Goal: Task Accomplishment & Management: Manage account settings

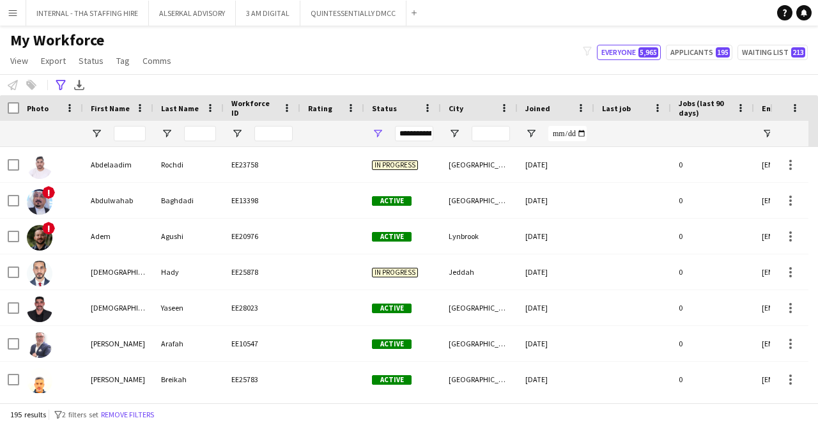
click at [17, 16] on app-icon "Menu" at bounding box center [13, 13] width 10 height 10
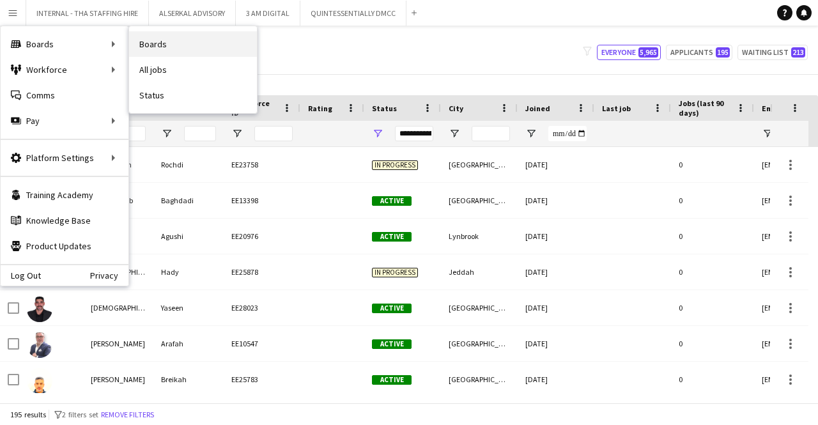
click at [166, 51] on link "Boards" at bounding box center [193, 44] width 128 height 26
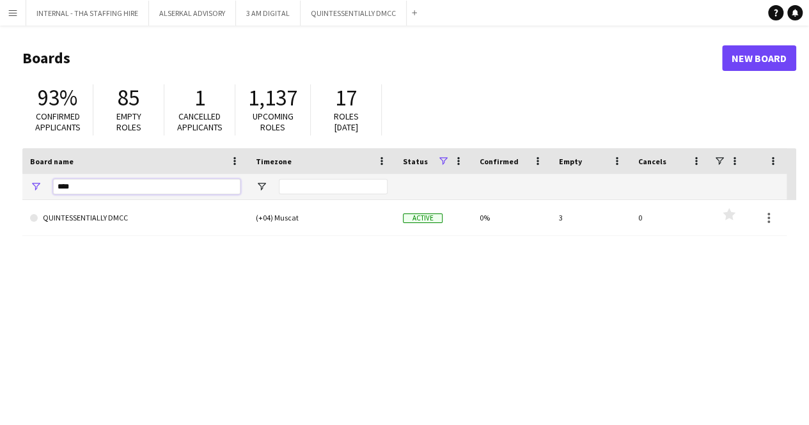
click at [91, 192] on input "****" at bounding box center [146, 186] width 187 height 15
type input "*"
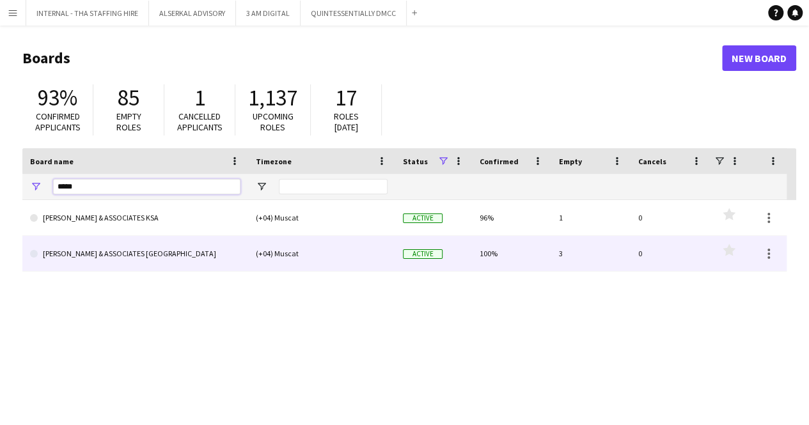
type input "*****"
click at [93, 242] on link "[PERSON_NAME] & ASSOCIATES [GEOGRAPHIC_DATA]" at bounding box center [135, 254] width 210 height 36
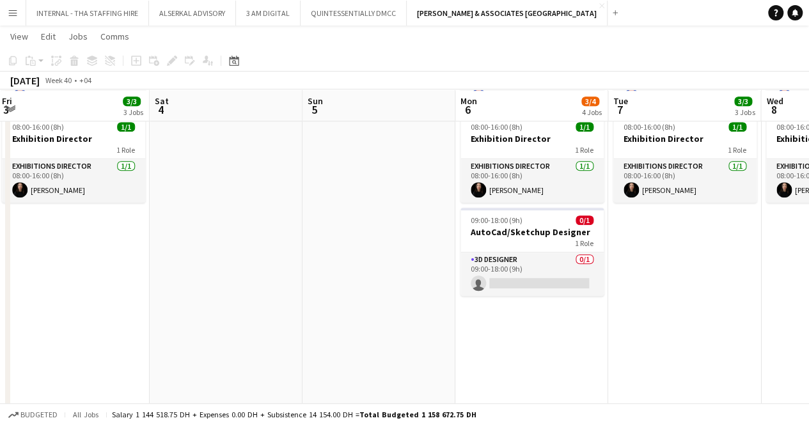
scroll to position [360, 0]
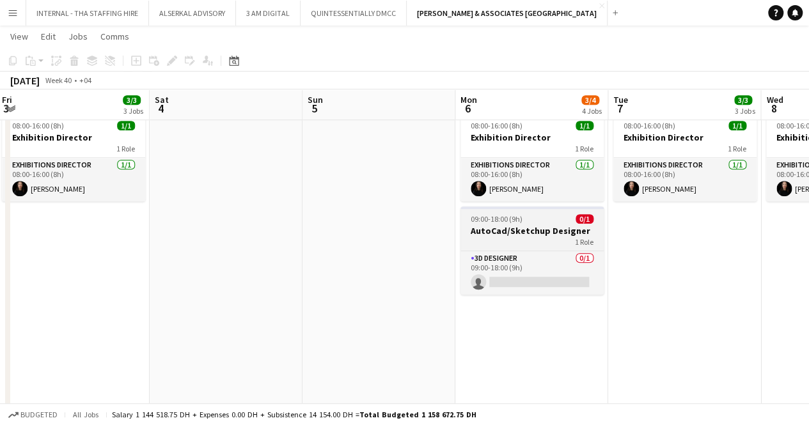
click at [542, 231] on h3 "AutoCad/Sketchup Designer" at bounding box center [531, 231] width 143 height 12
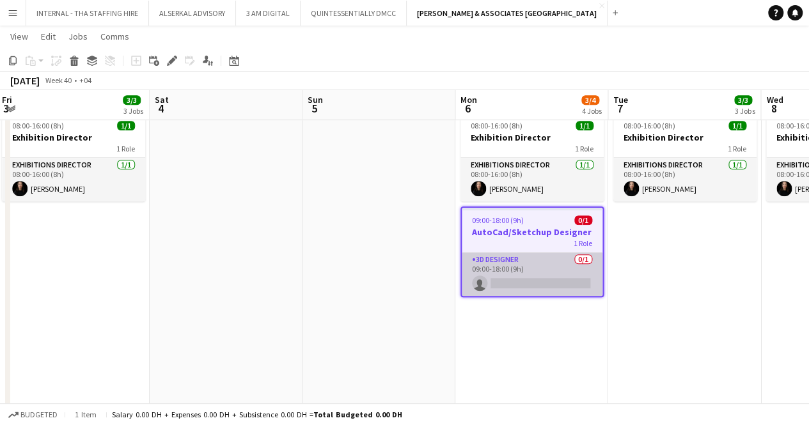
click at [534, 269] on app-card-role "3D Designer 0/1 09:00-18:00 (9h) single-neutral-actions" at bounding box center [532, 274] width 141 height 43
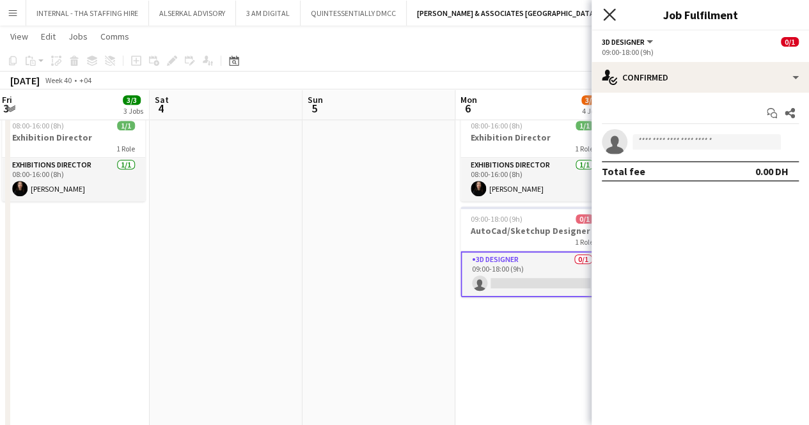
click at [607, 11] on icon "Close pop-in" at bounding box center [609, 14] width 12 height 12
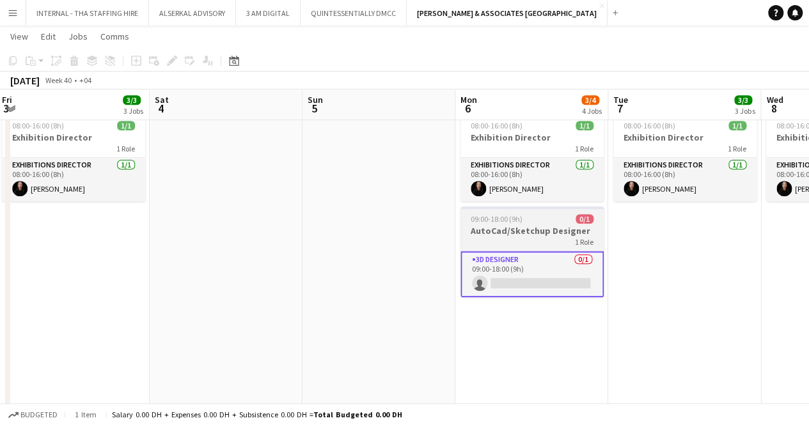
click at [536, 228] on h3 "AutoCad/Sketchup Designer" at bounding box center [531, 231] width 143 height 12
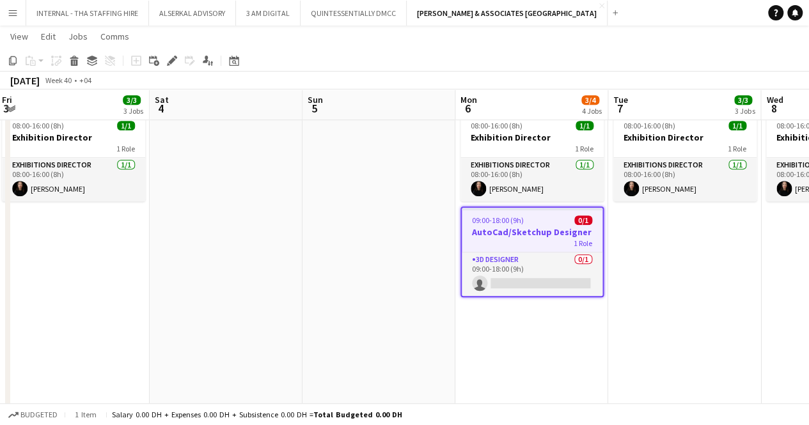
click at [579, 240] on span "1 Role" at bounding box center [582, 243] width 19 height 10
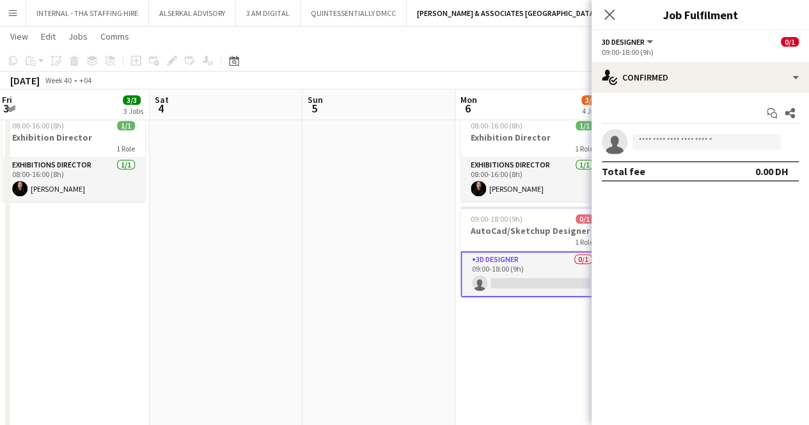
click at [528, 270] on app-card-role "3D Designer 0/1 09:00-18:00 (9h) single-neutral-actions" at bounding box center [531, 274] width 143 height 46
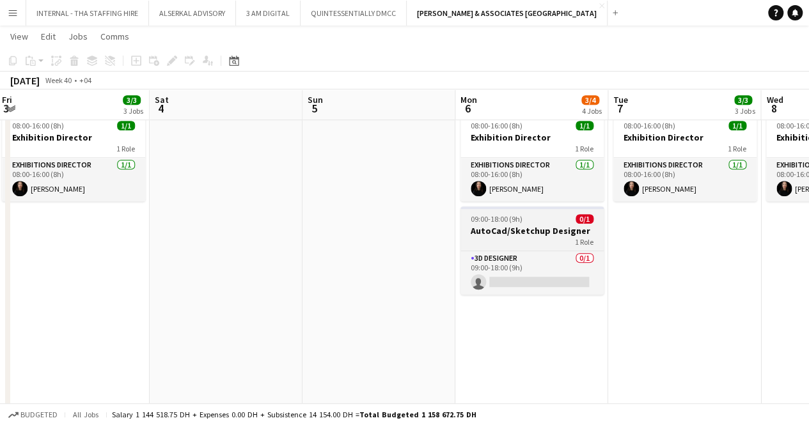
click at [516, 235] on h3 "AutoCad/Sketchup Designer" at bounding box center [531, 231] width 143 height 12
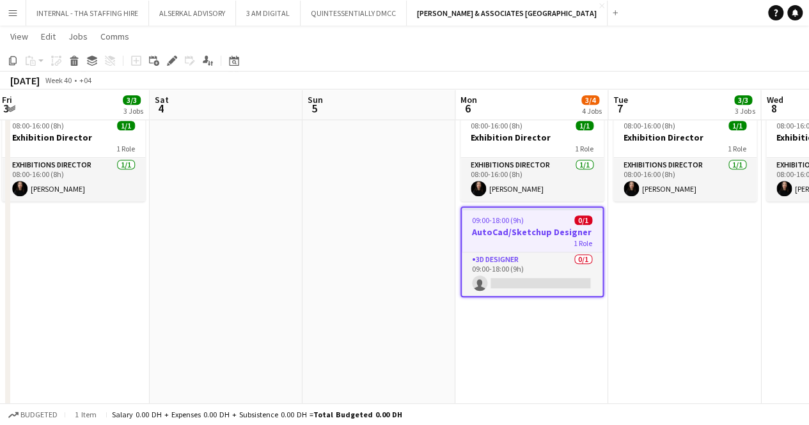
click at [516, 235] on h3 "AutoCad/Sketchup Designer" at bounding box center [532, 232] width 141 height 12
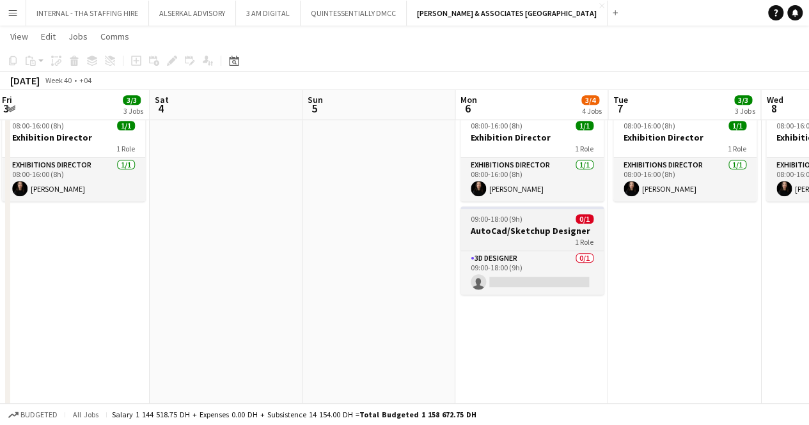
click at [516, 235] on h3 "AutoCad/Sketchup Designer" at bounding box center [531, 231] width 143 height 12
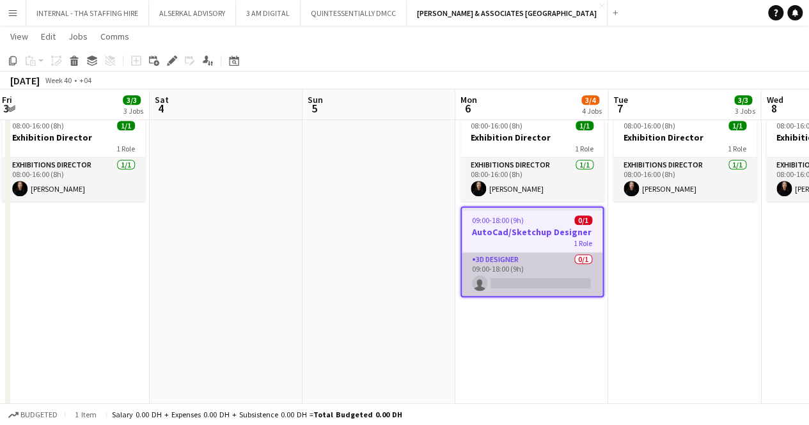
click at [514, 275] on app-card-role "3D Designer 0/1 09:00-18:00 (9h) single-neutral-actions" at bounding box center [532, 274] width 141 height 43
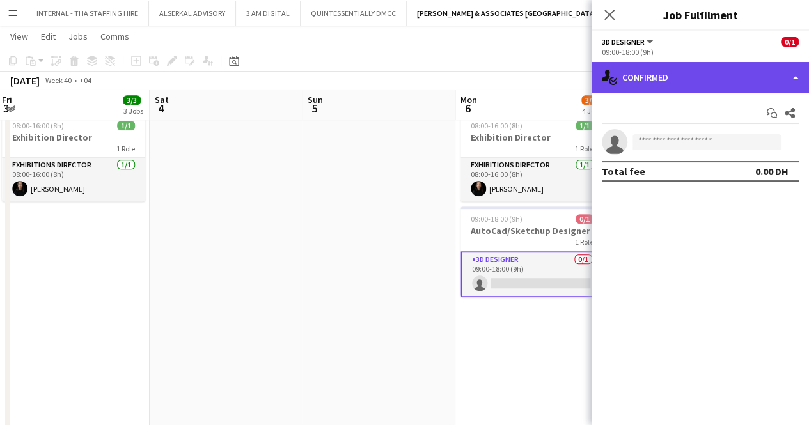
click at [666, 82] on div "single-neutral-actions-check-2 Confirmed" at bounding box center [699, 77] width 217 height 31
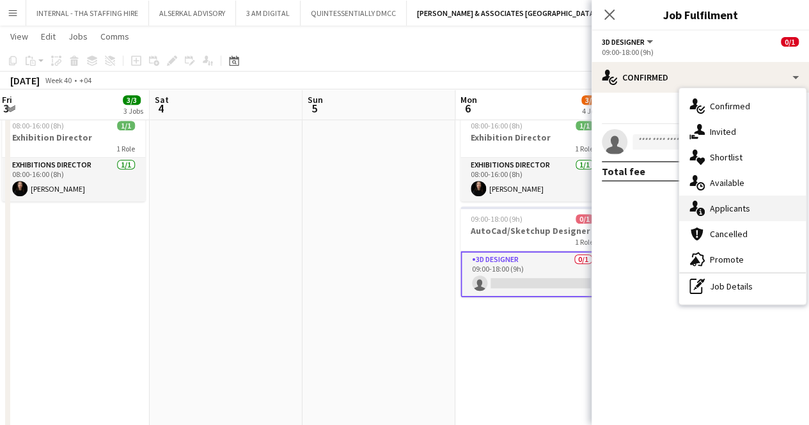
click at [666, 204] on span "Applicants" at bounding box center [730, 209] width 40 height 12
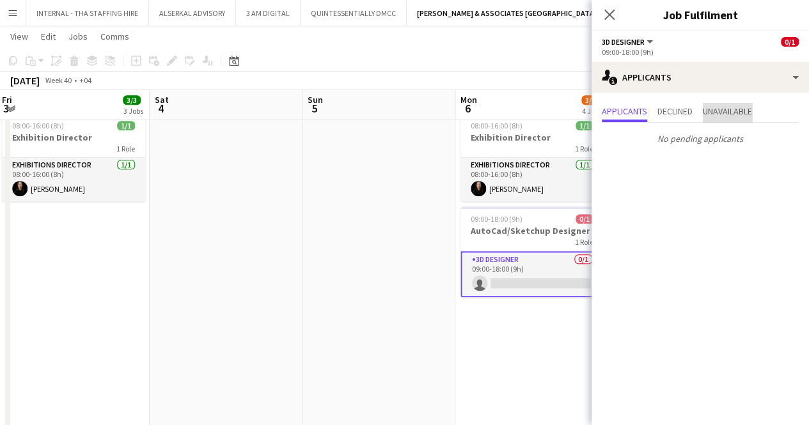
click at [666, 115] on span "Unavailable" at bounding box center [727, 111] width 49 height 9
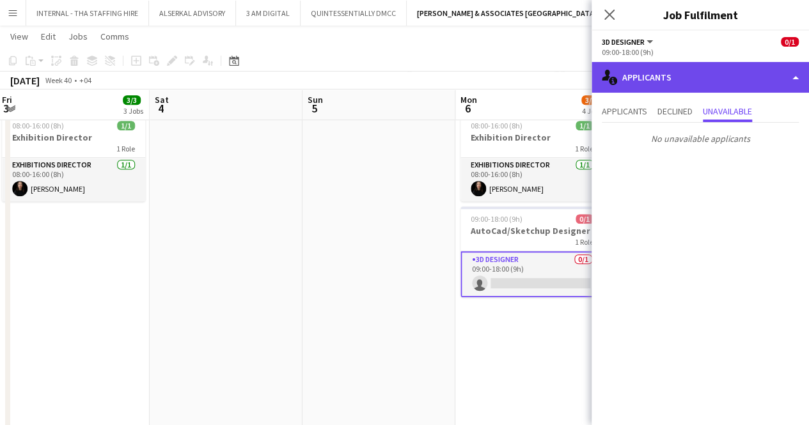
click at [666, 75] on div "single-neutral-actions-information Applicants" at bounding box center [699, 77] width 217 height 31
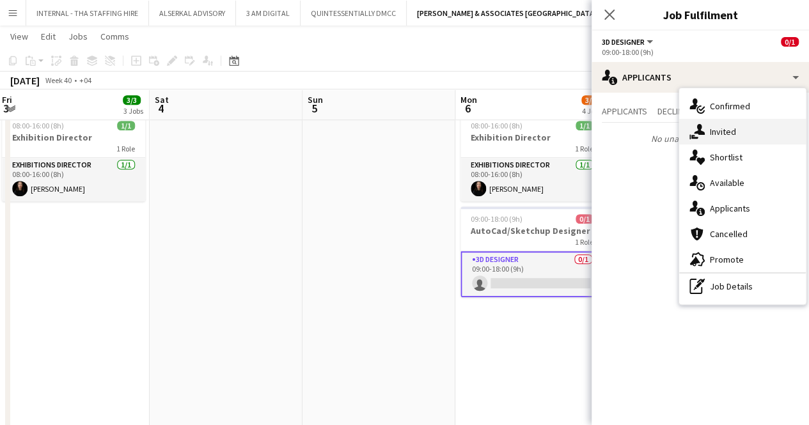
click at [666, 127] on span "Invited" at bounding box center [723, 132] width 26 height 12
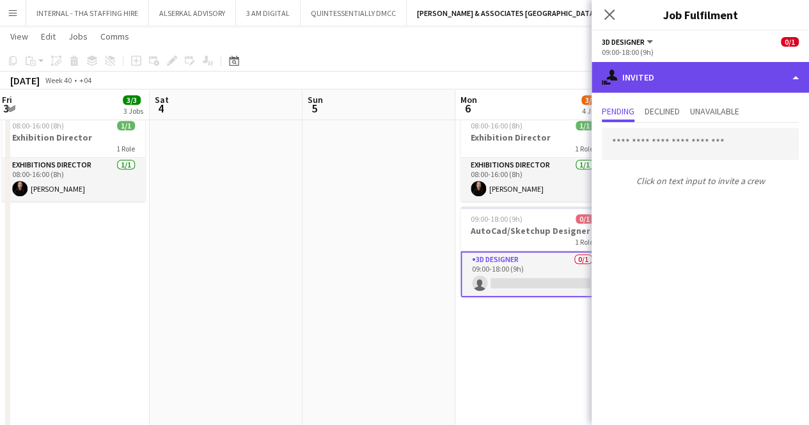
click at [666, 77] on div "single-neutral-actions-share-1 Invited" at bounding box center [699, 77] width 217 height 31
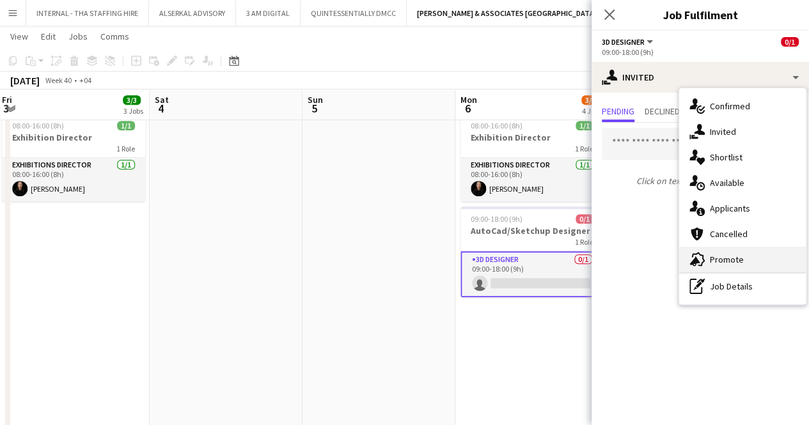
click at [666, 252] on div "advertising-megaphone Promote" at bounding box center [742, 260] width 127 height 26
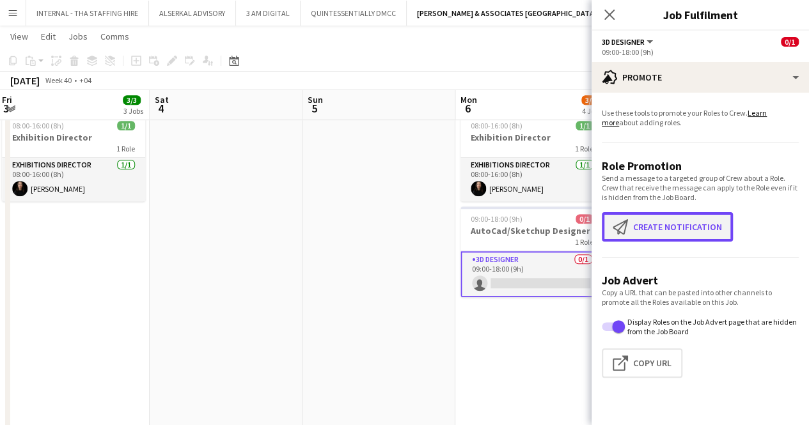
click at [663, 223] on button "Create notification Create notification" at bounding box center [667, 226] width 131 height 29
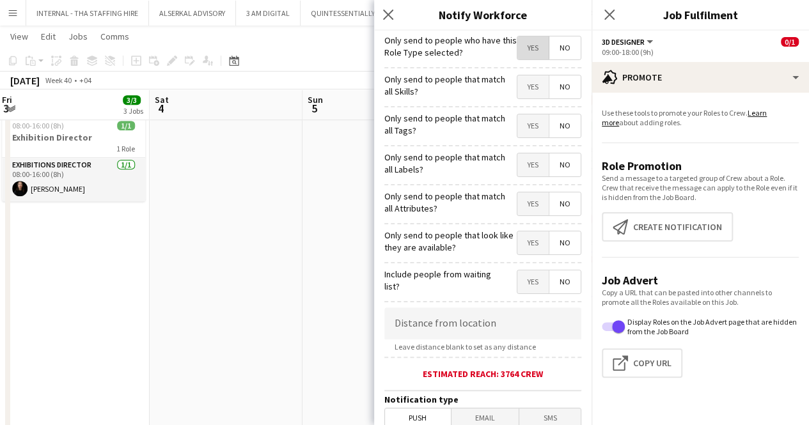
click at [524, 40] on span "Yes" at bounding box center [532, 47] width 31 height 23
click at [522, 44] on span "Yes" at bounding box center [532, 47] width 31 height 23
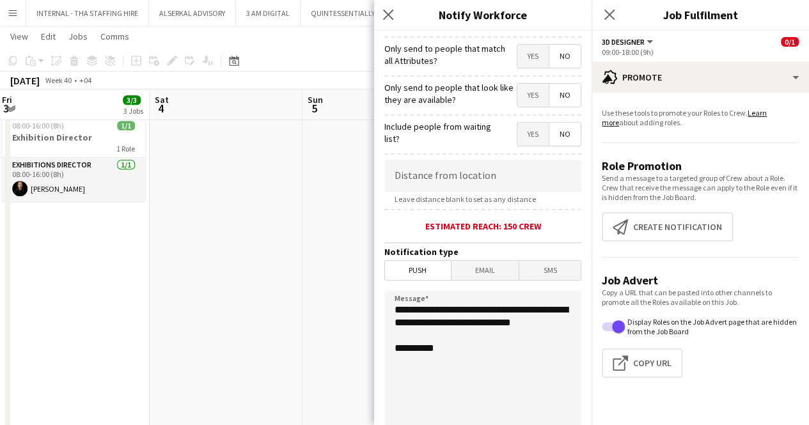
scroll to position [147, 0]
click at [473, 274] on span "Email" at bounding box center [485, 270] width 68 height 19
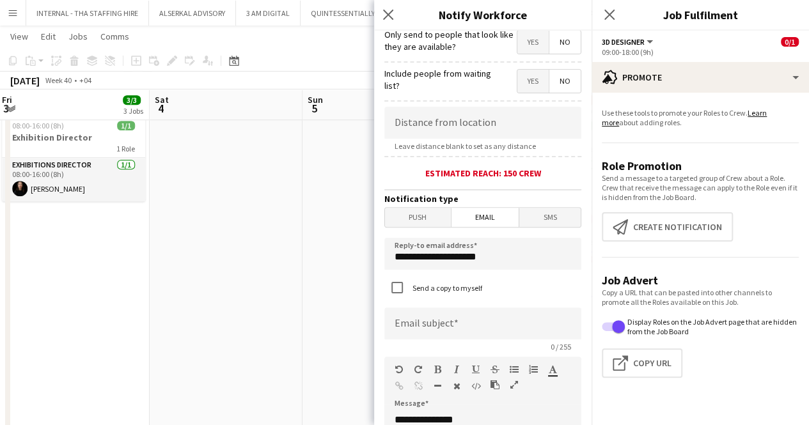
scroll to position [200, 0]
click at [412, 216] on span "Push" at bounding box center [418, 217] width 66 height 19
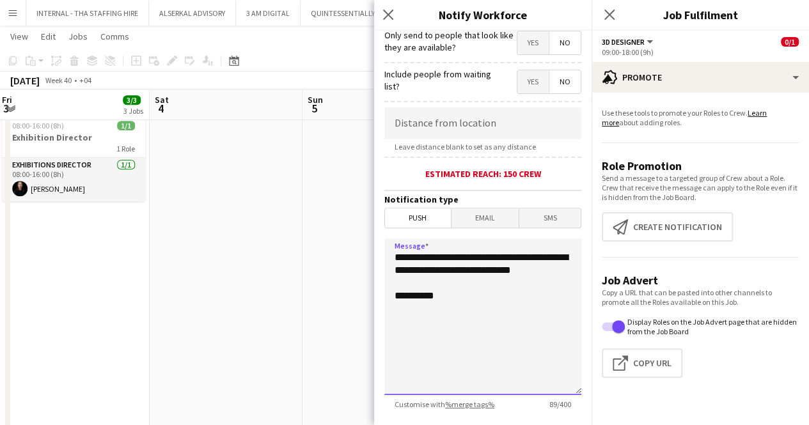
click at [395, 258] on textarea "**********" at bounding box center [482, 316] width 197 height 157
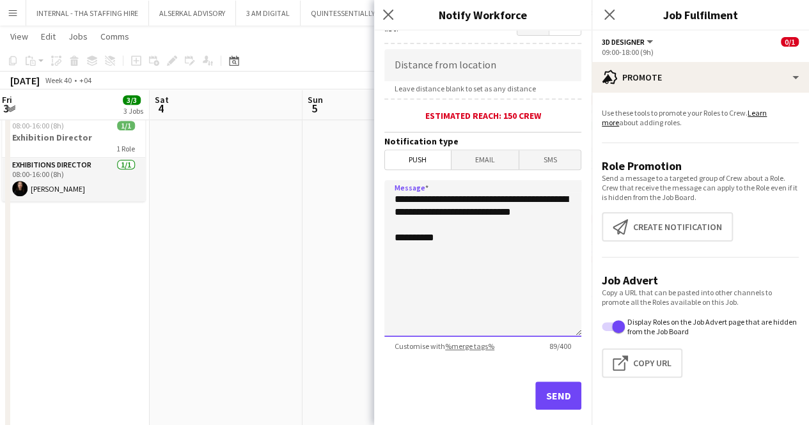
scroll to position [258, 0]
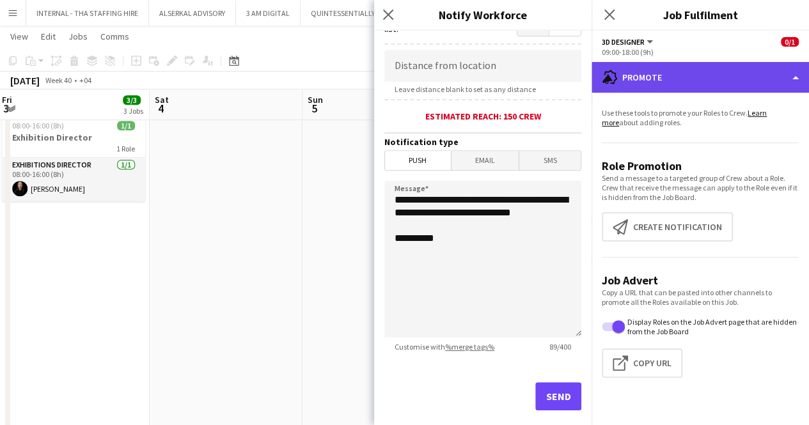
click at [666, 90] on div "advertising-megaphone Promote" at bounding box center [699, 77] width 217 height 31
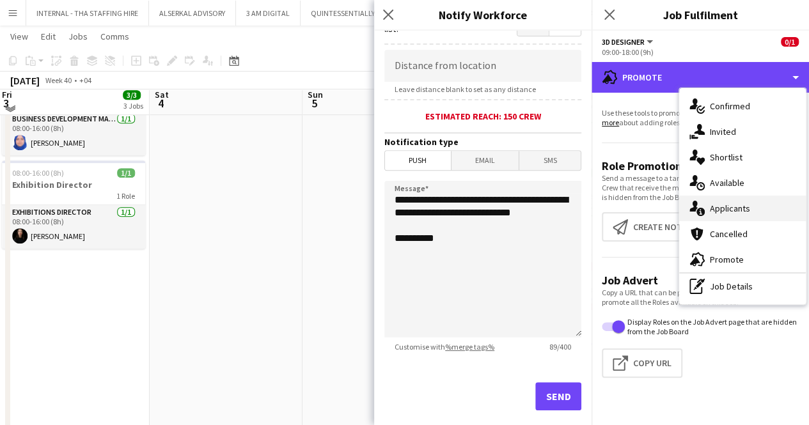
scroll to position [307, 0]
